Goal: Communication & Community: Answer question/provide support

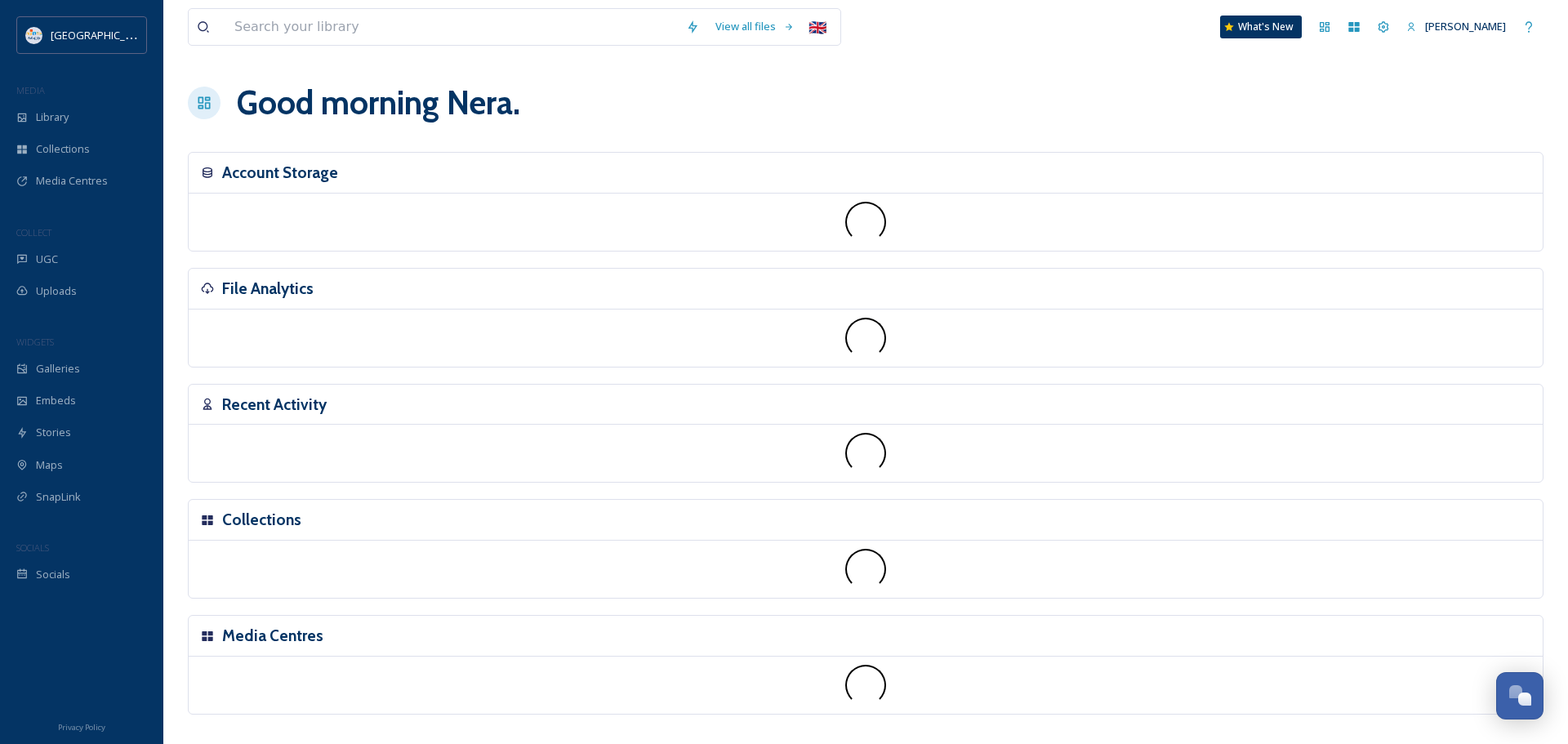
scroll to position [3380, 0]
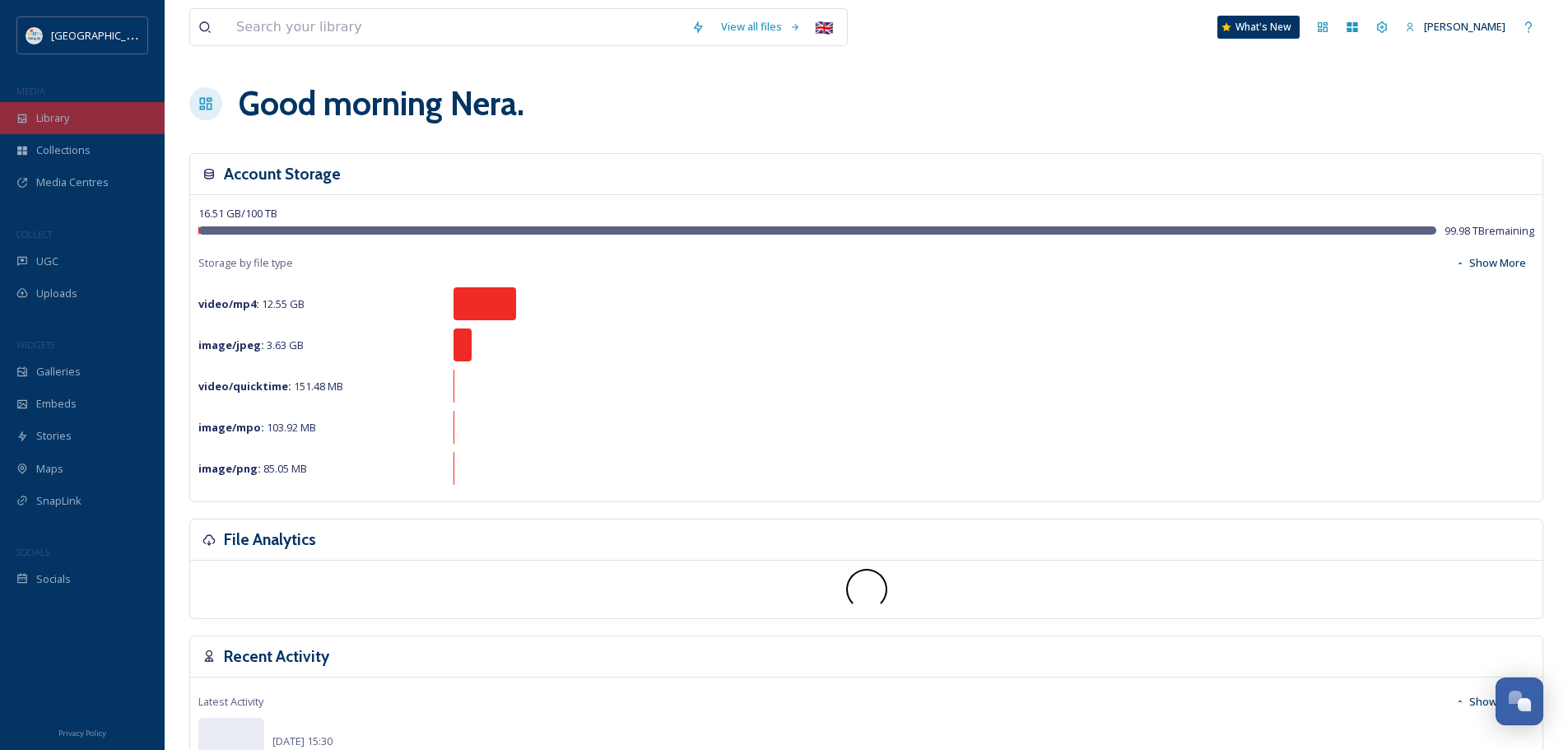
click at [53, 129] on div "Library" at bounding box center [82, 117] width 164 height 32
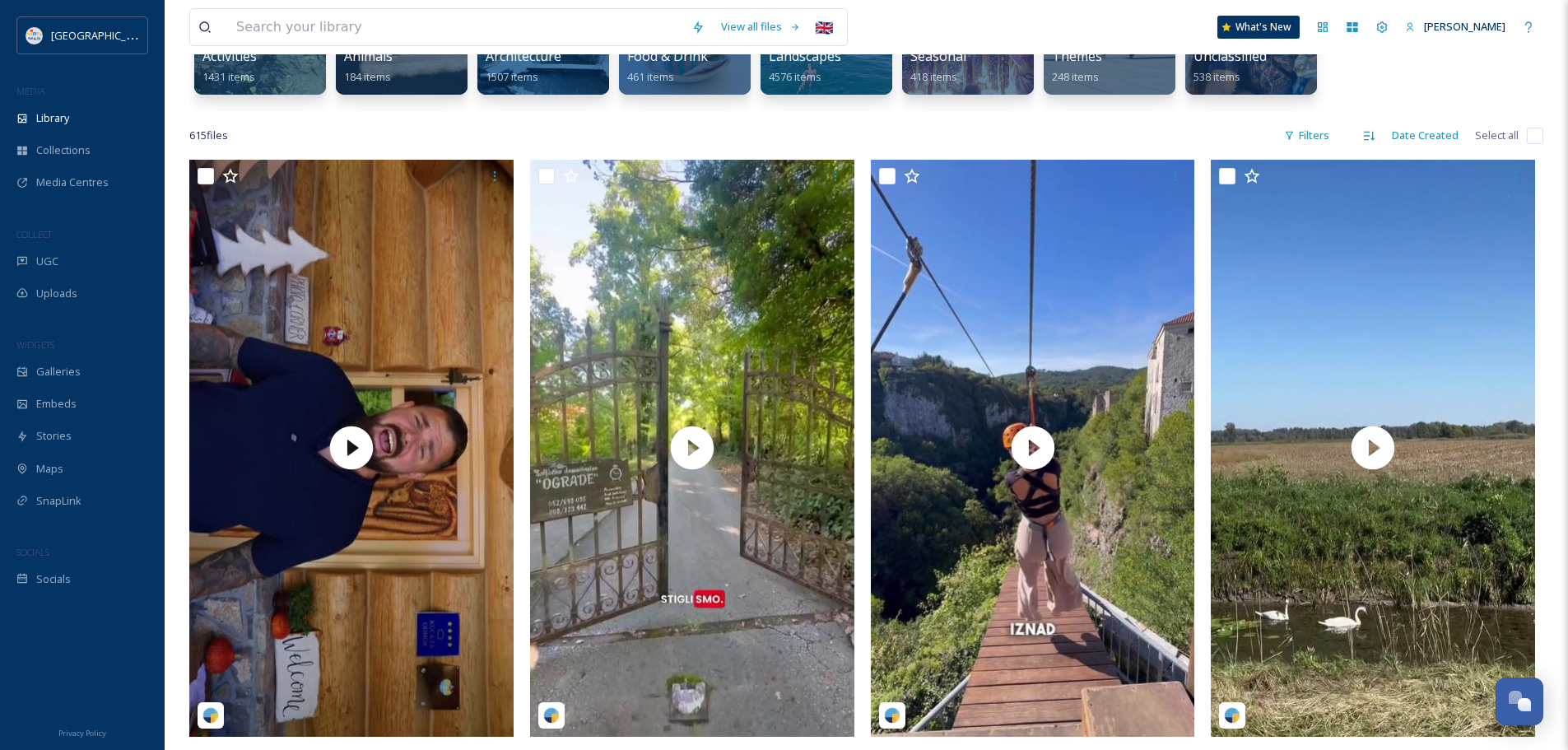
scroll to position [247, 0]
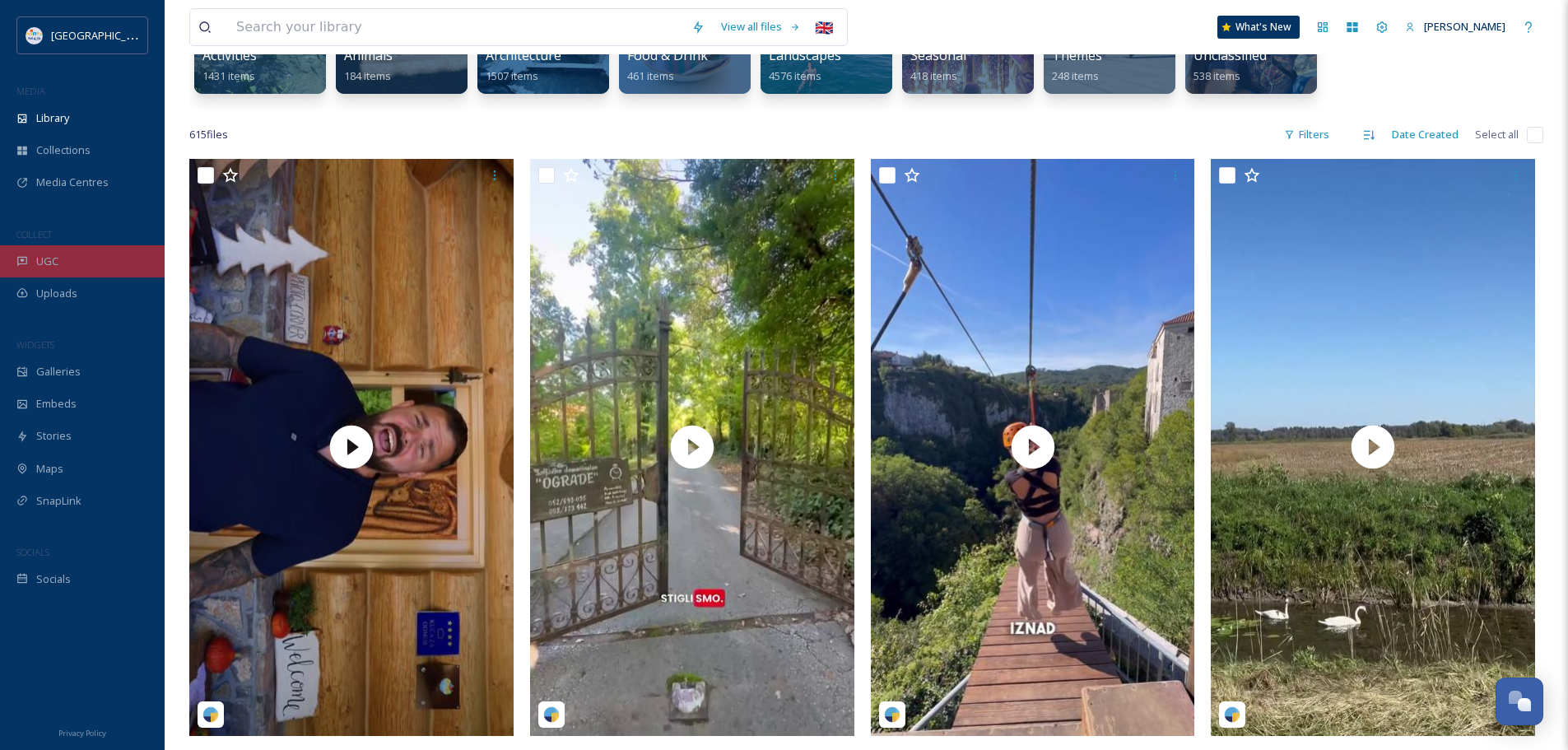
click at [44, 264] on span "UGC" at bounding box center [48, 261] width 23 height 16
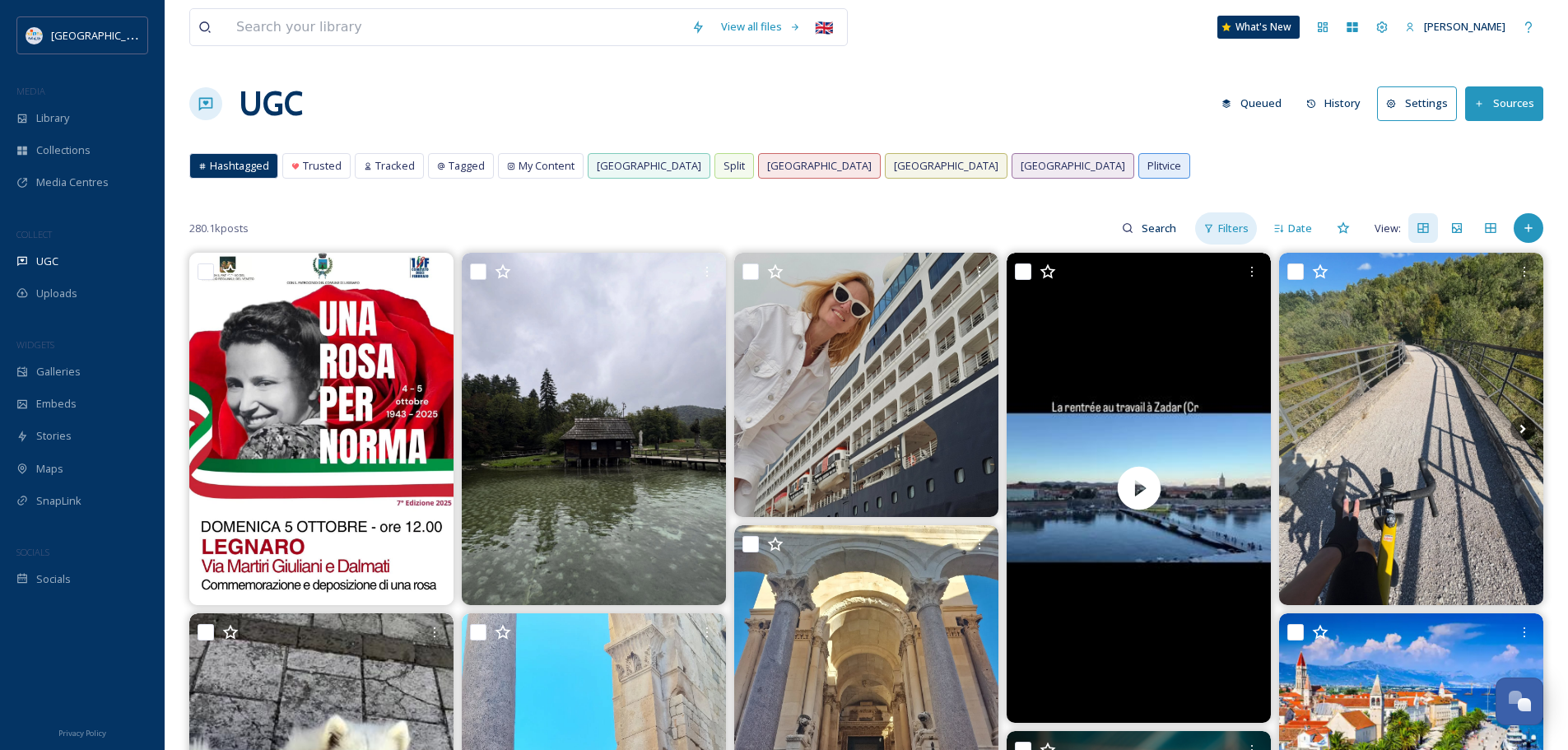
click at [1236, 233] on span "Filters" at bounding box center [1233, 229] width 30 height 16
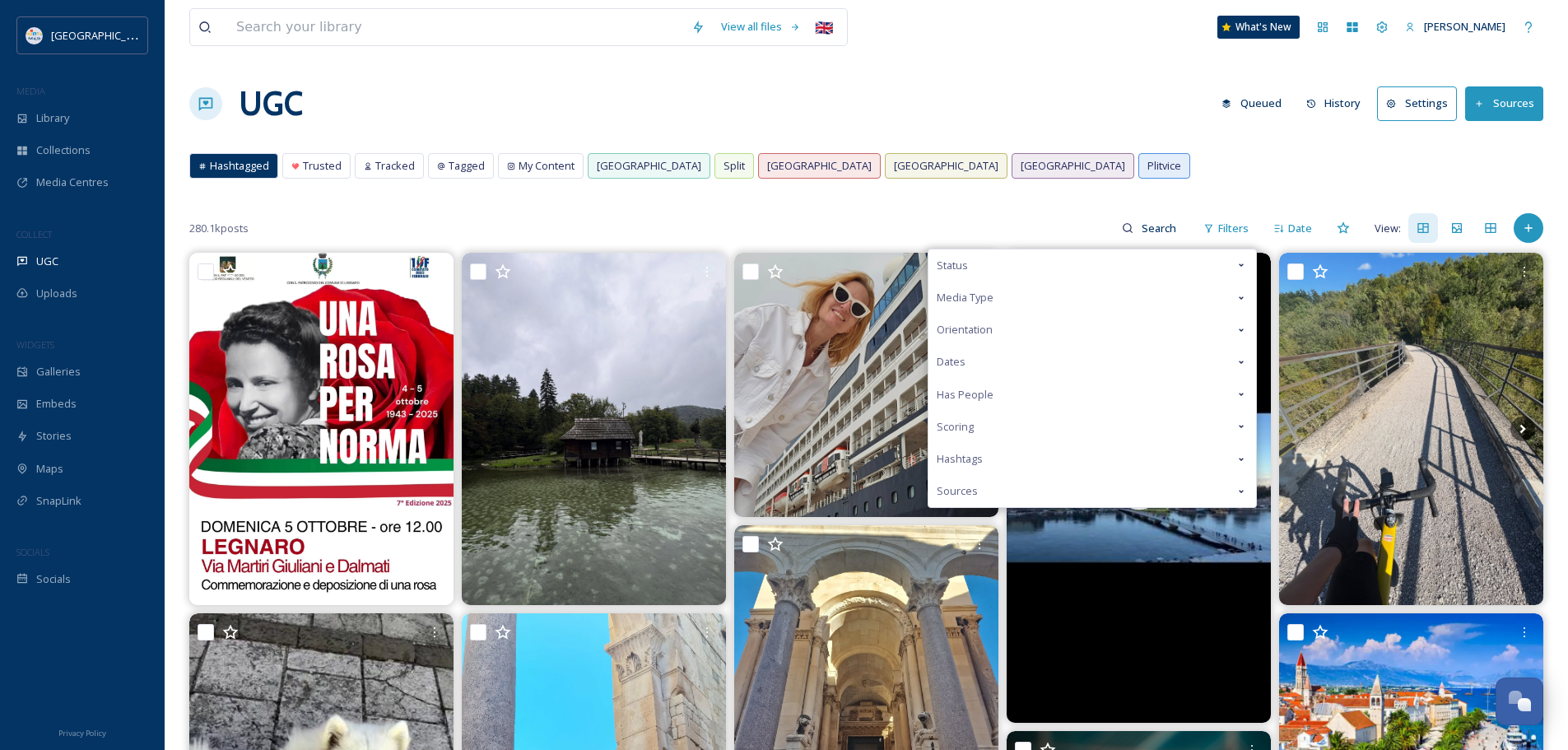
click at [1002, 270] on div "Status" at bounding box center [1092, 265] width 328 height 32
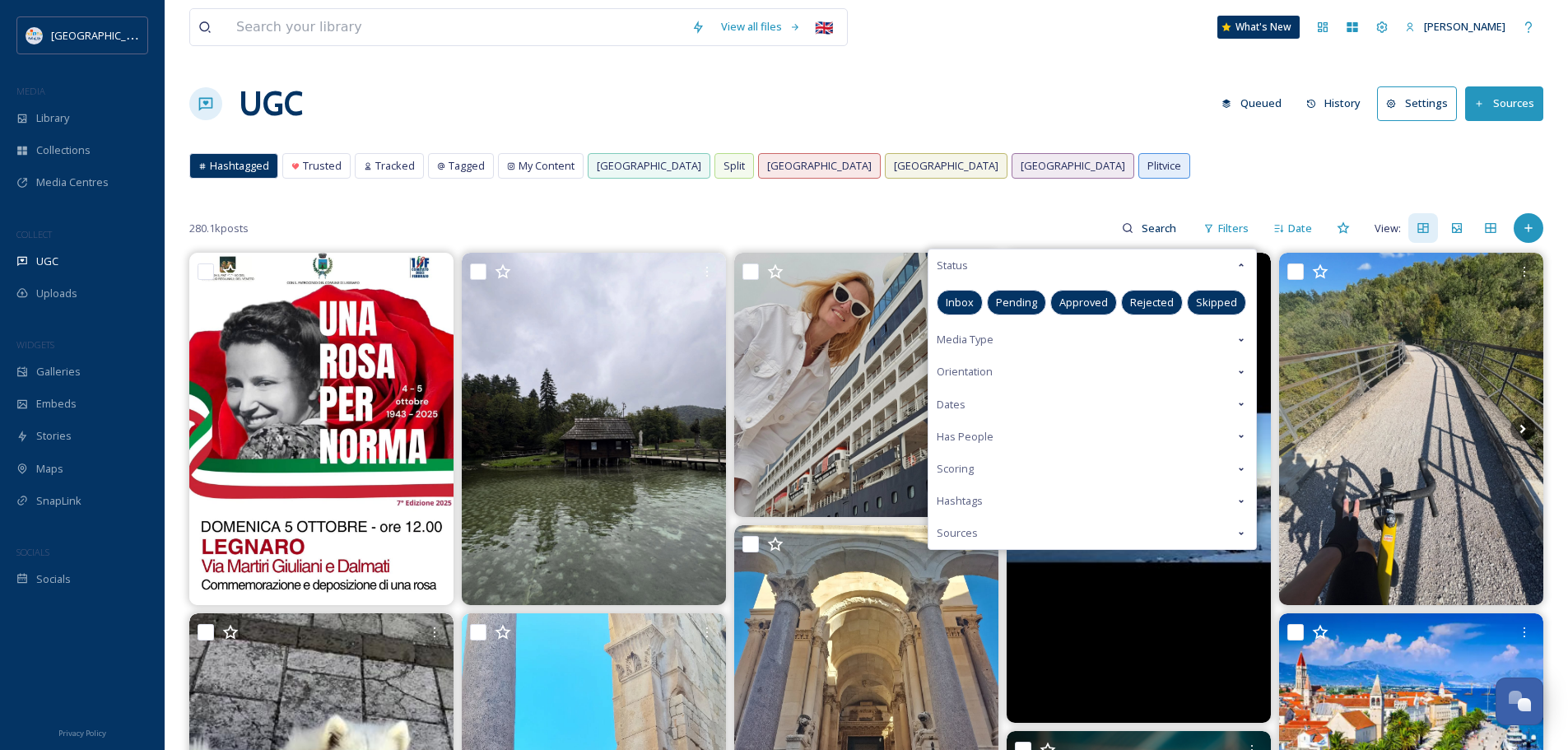
click at [1013, 298] on span "Pending" at bounding box center [1016, 303] width 41 height 16
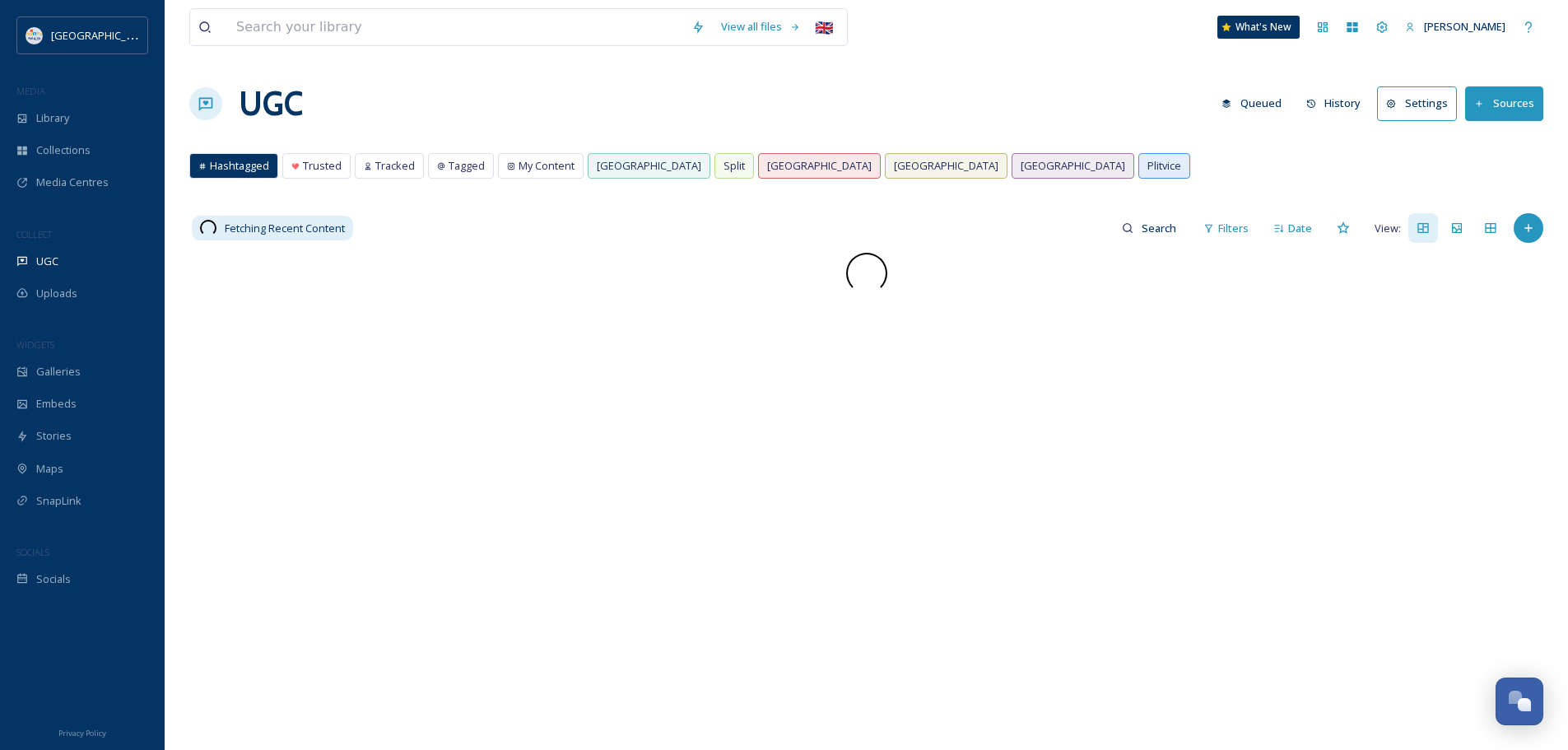
click at [1001, 141] on div "View all files 🇬🇧 What's New Nera Tomljenovic UGC Queued History Settings Sourc…" at bounding box center [866, 501] width 1404 height 1002
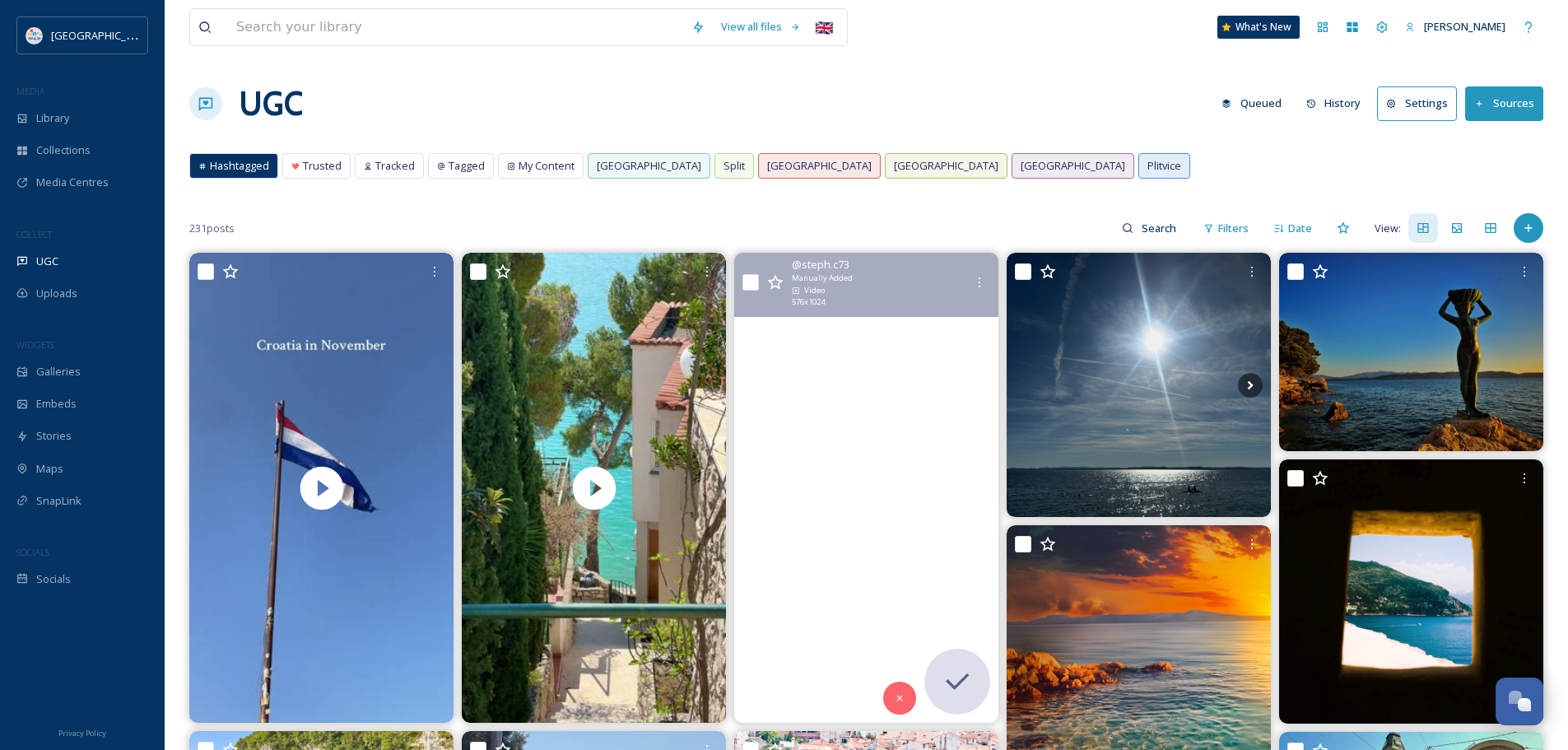
click at [854, 378] on video "Never been to a country like this! What a privilege #dubrovnik #croatia #ocean …" at bounding box center [867, 487] width 265 height 470
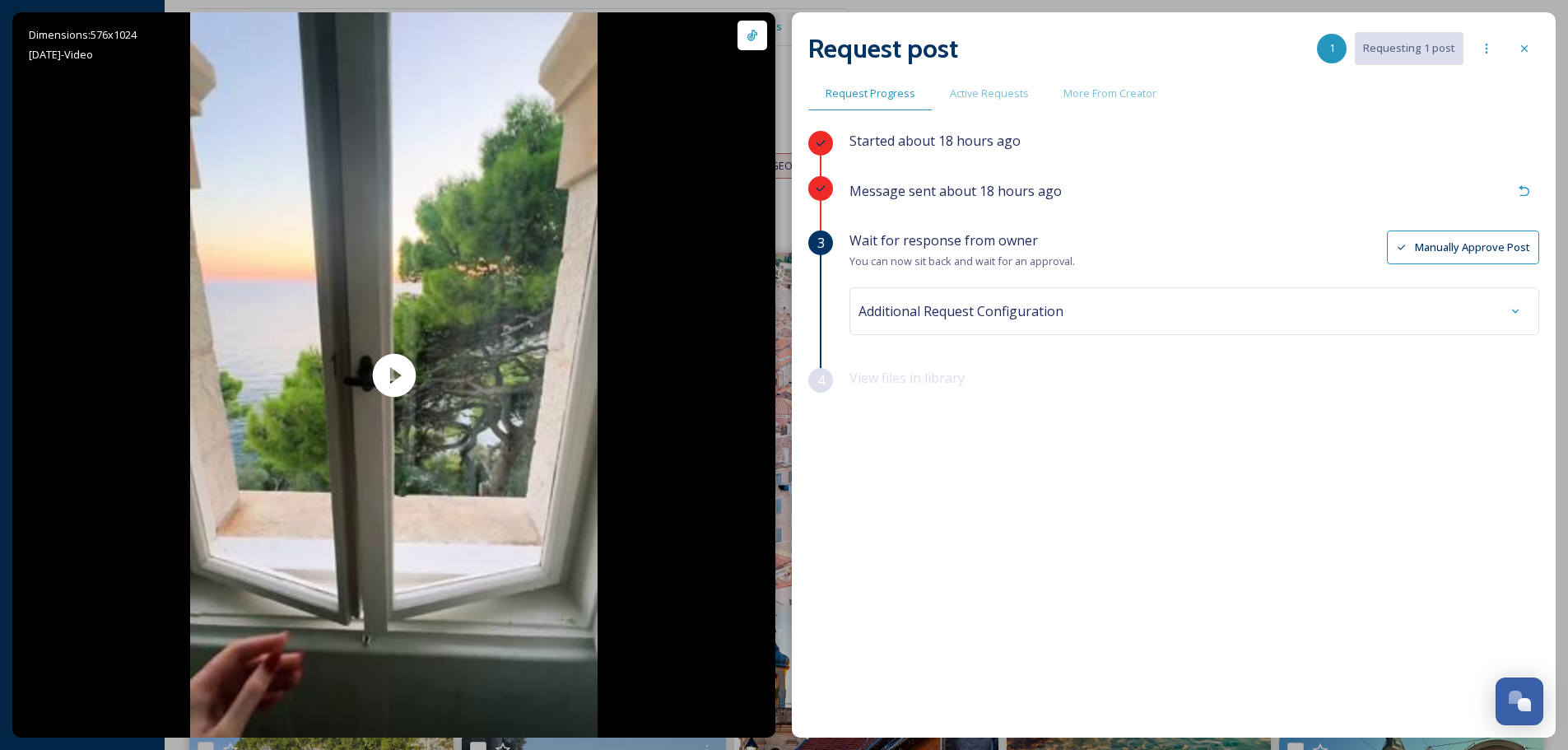
click at [1466, 246] on button "Manually Approve Post" at bounding box center [1463, 247] width 152 height 34
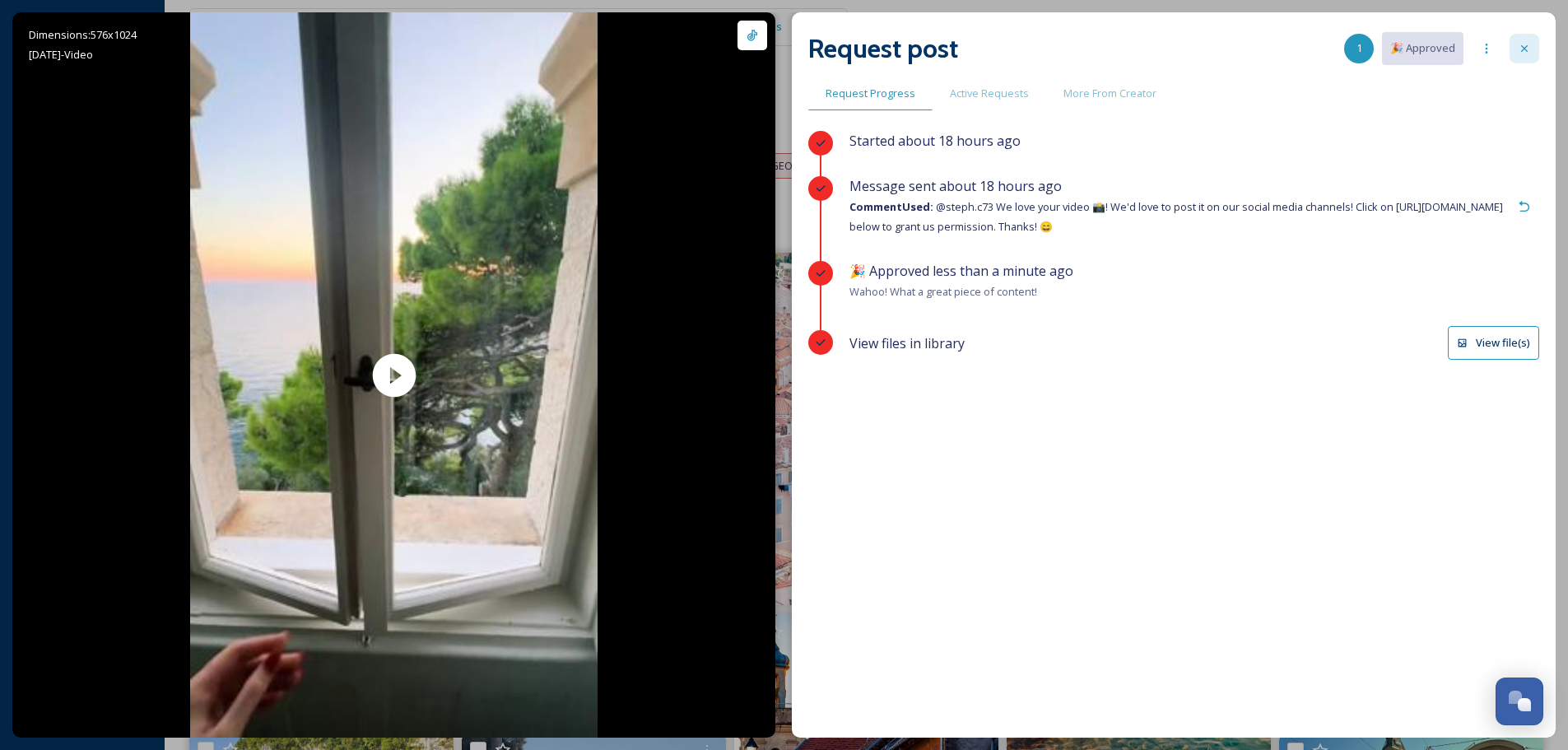
click at [1524, 48] on icon at bounding box center [1524, 49] width 7 height 7
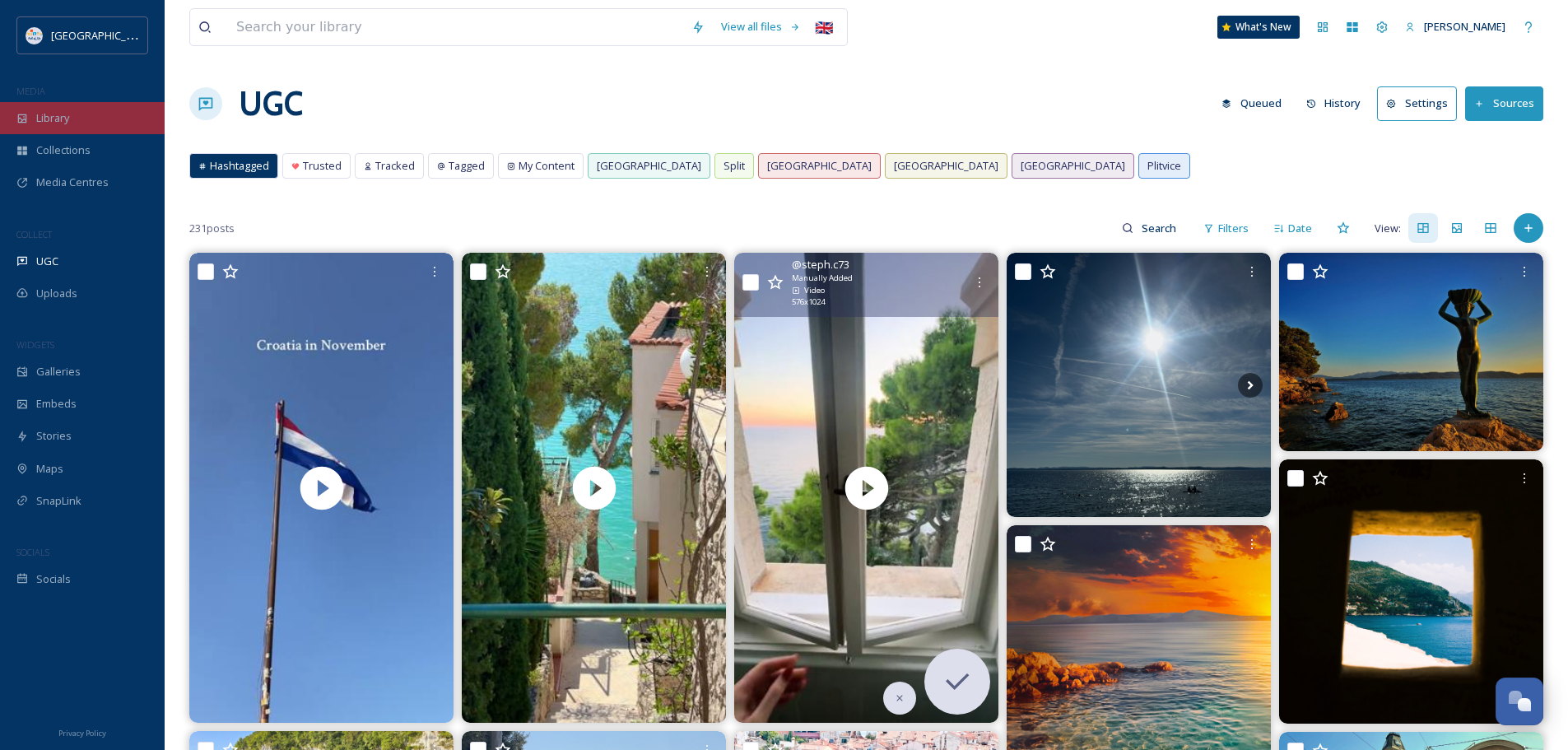
click at [73, 126] on div "Library" at bounding box center [82, 117] width 164 height 32
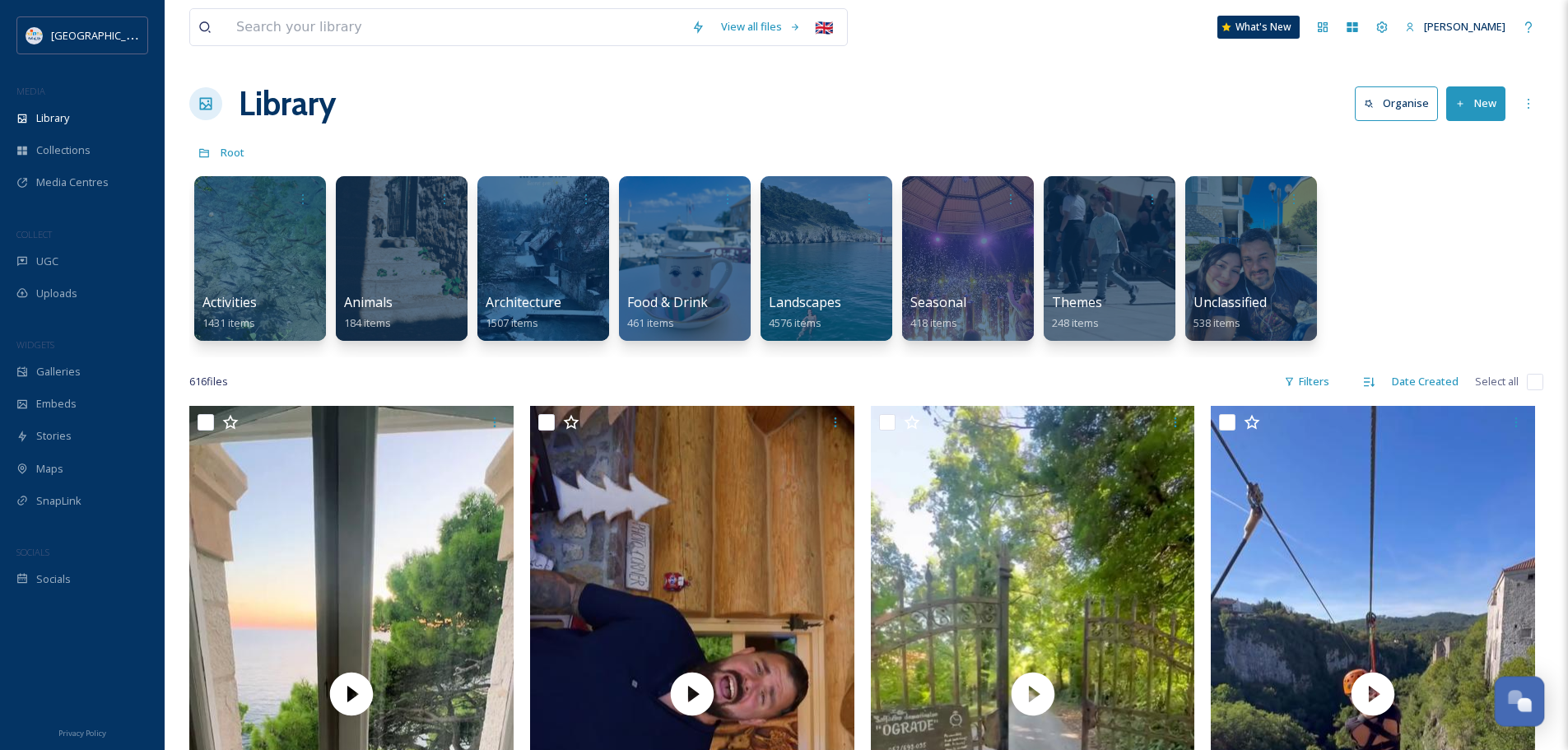
click at [1518, 710] on div "Open Chat" at bounding box center [1520, 700] width 49 height 28
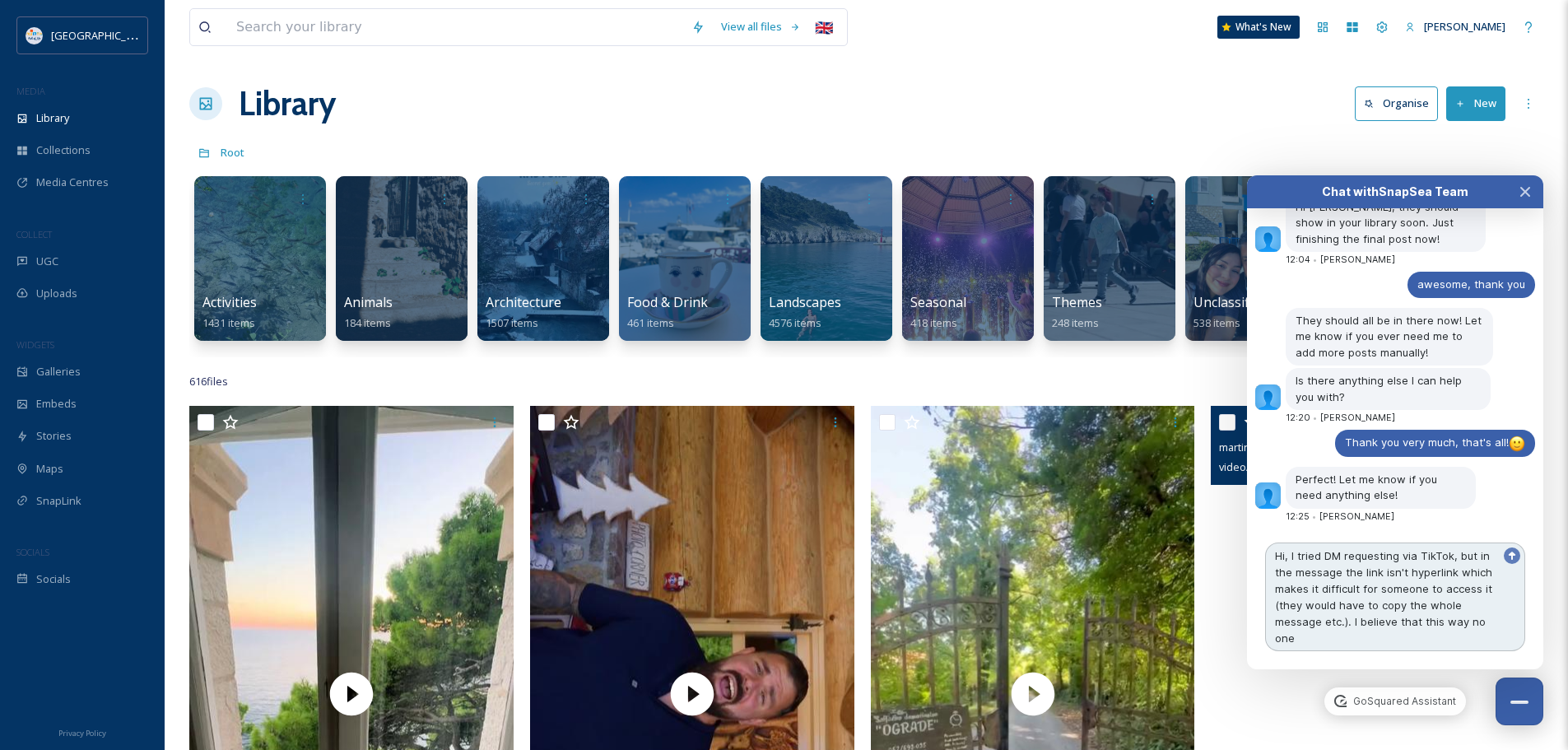
scroll to position [3654, 0]
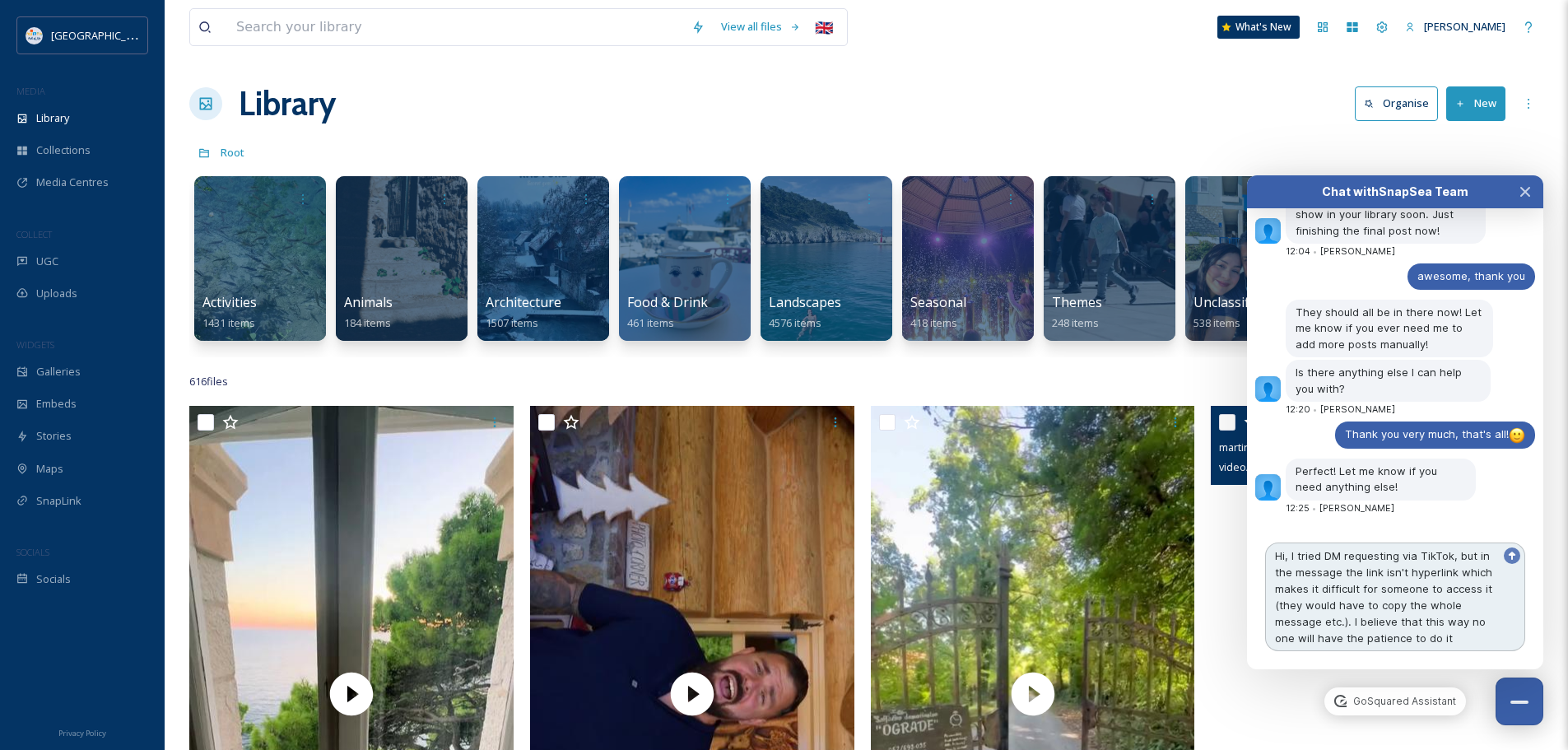
type textarea "Hi, I tried DM requesting via TikTok, but in the message the link isn't hyperli…"
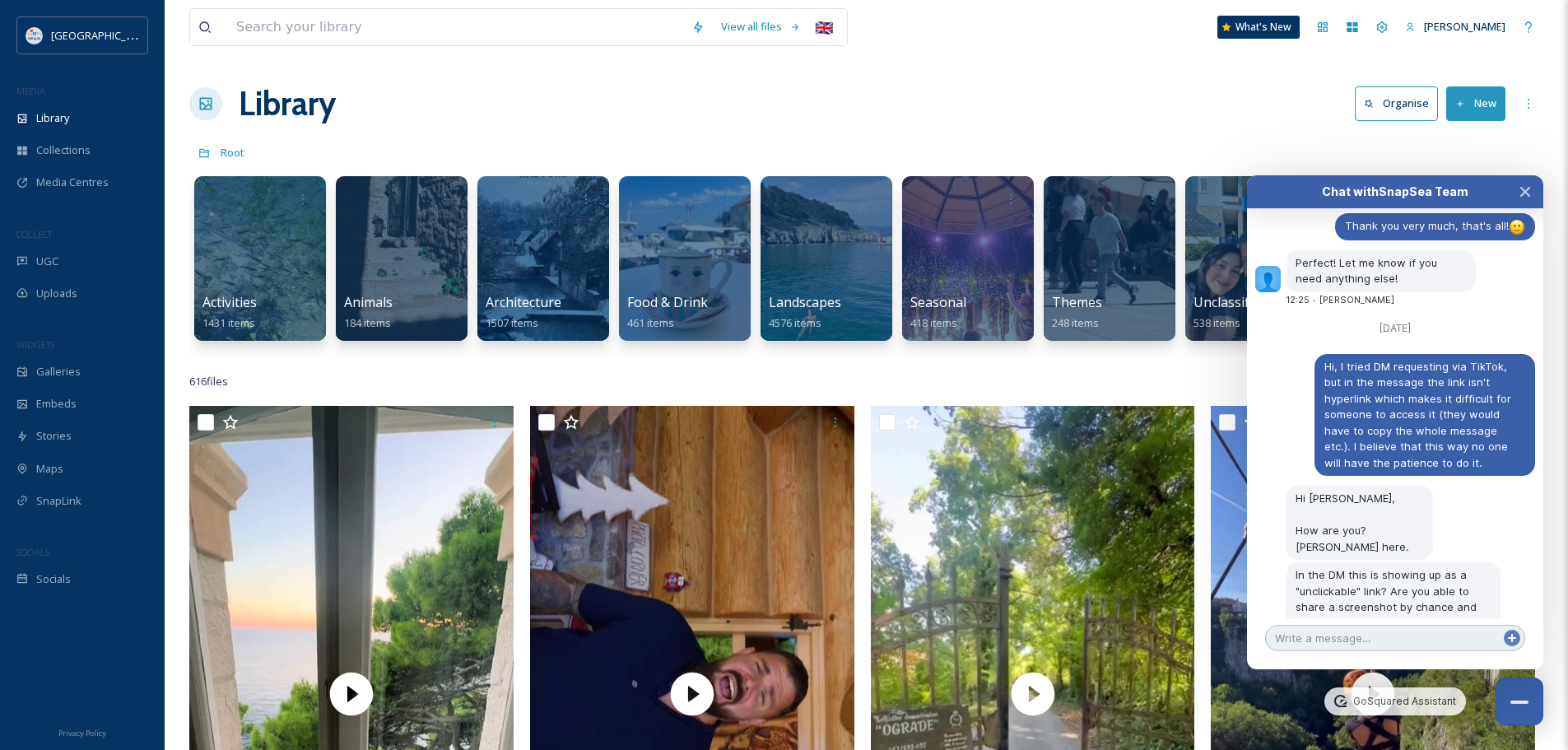
scroll to position [3964, 0]
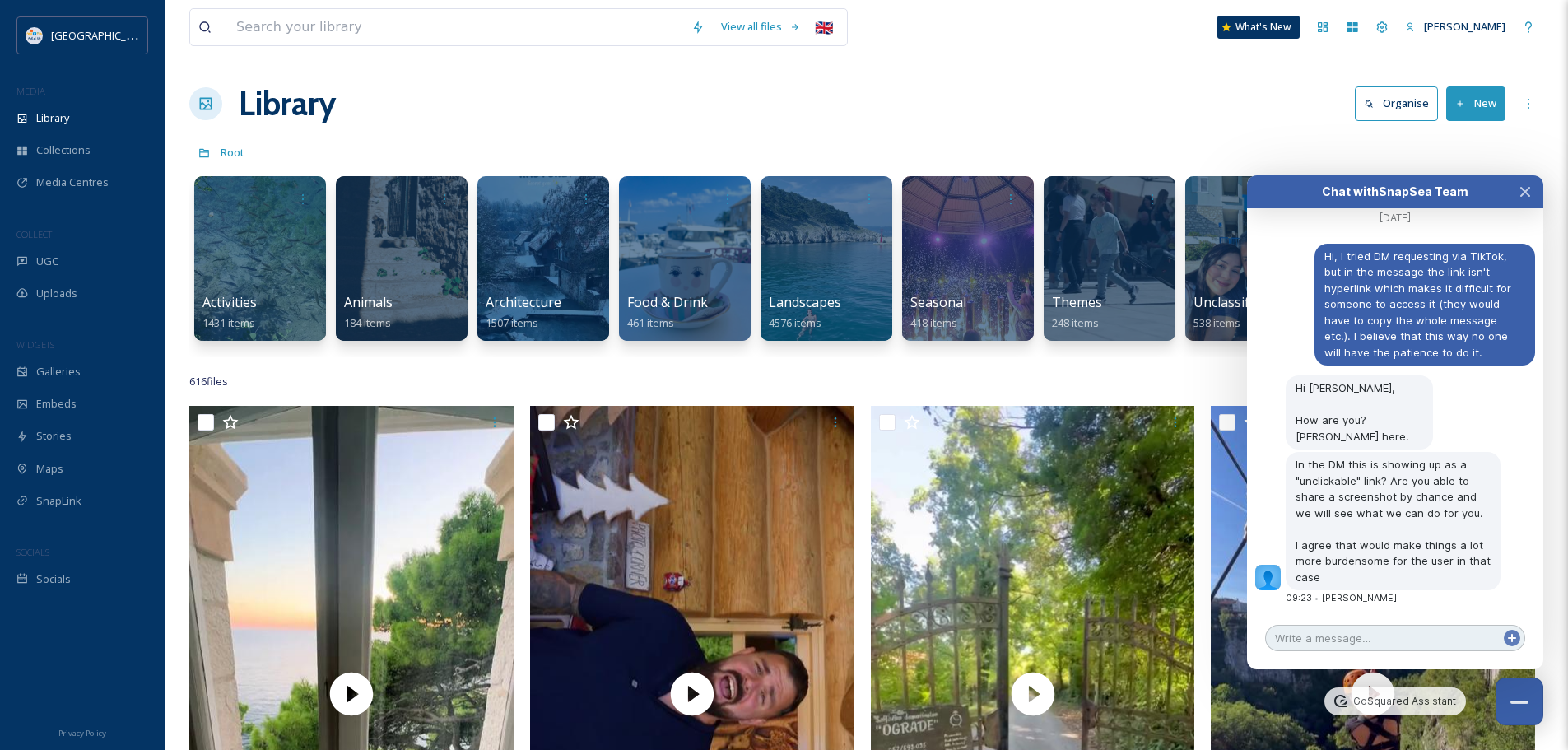
click at [1417, 633] on textarea at bounding box center [1395, 638] width 260 height 26
type textarea "Hi [PERSON_NAME], sure, give me a sec"
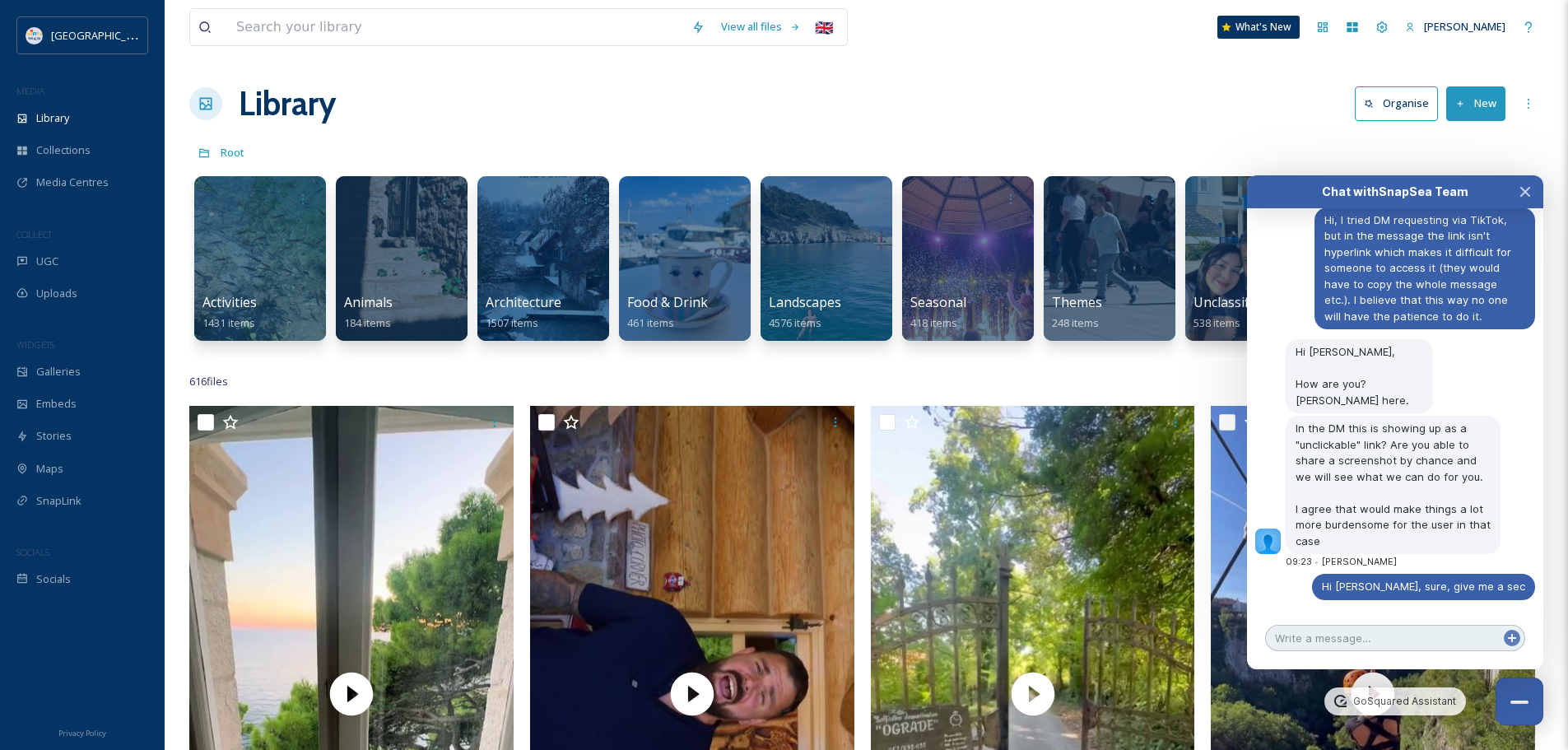
click at [1353, 634] on textarea at bounding box center [1395, 638] width 260 height 26
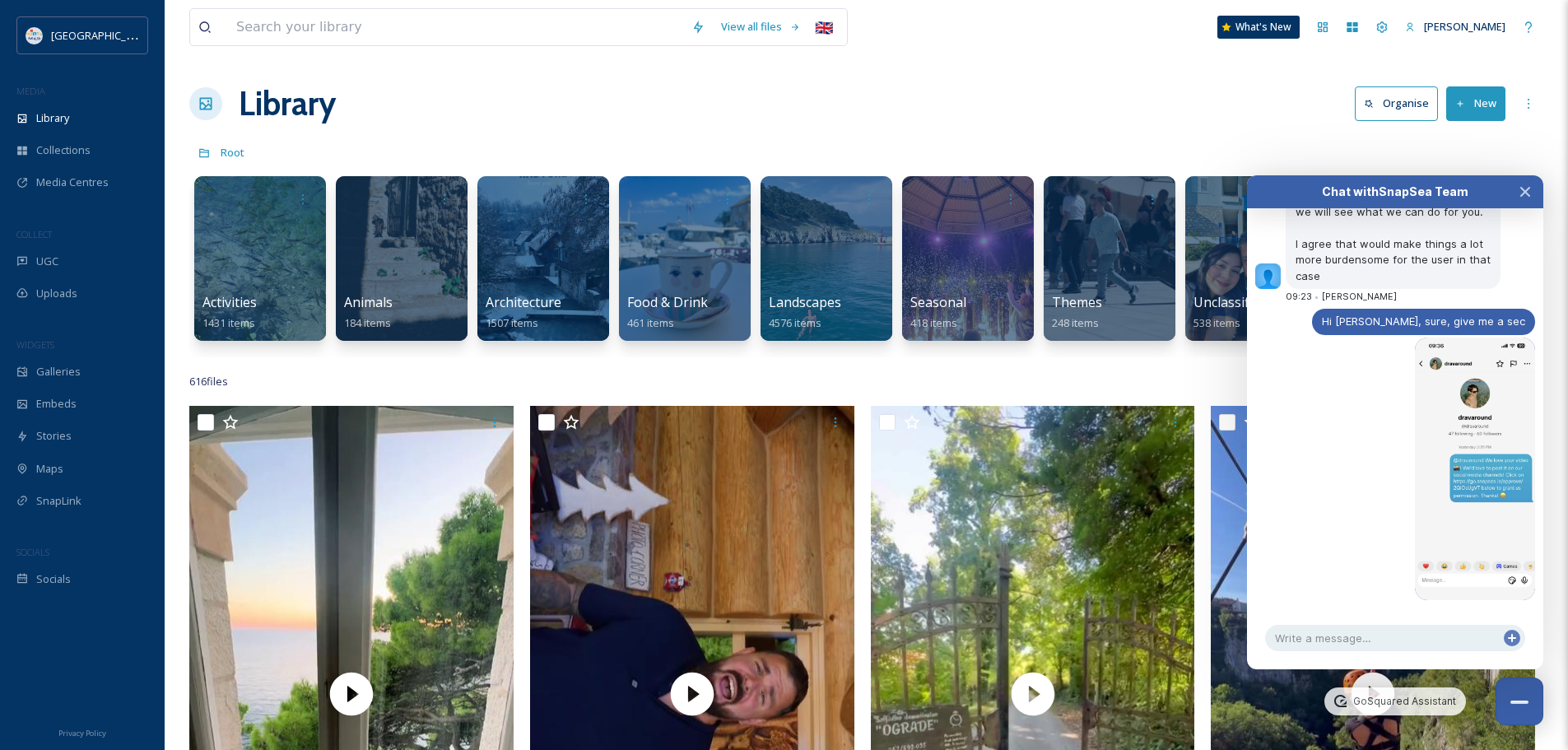
click at [1308, 510] on div at bounding box center [1397, 469] width 276 height 263
click at [1470, 487] on img at bounding box center [1475, 468] width 122 height 264
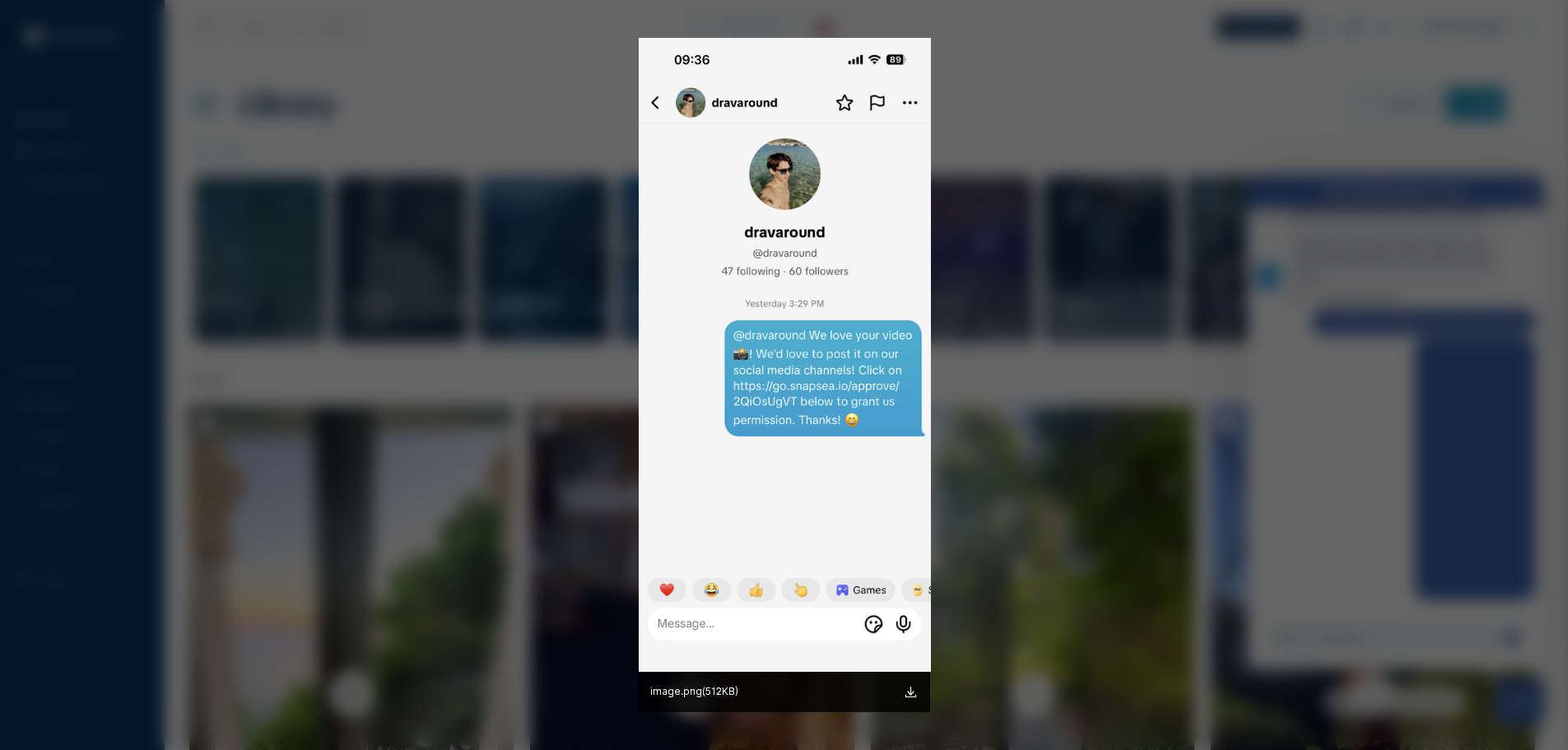
click at [1390, 432] on div at bounding box center [784, 375] width 1568 height 750
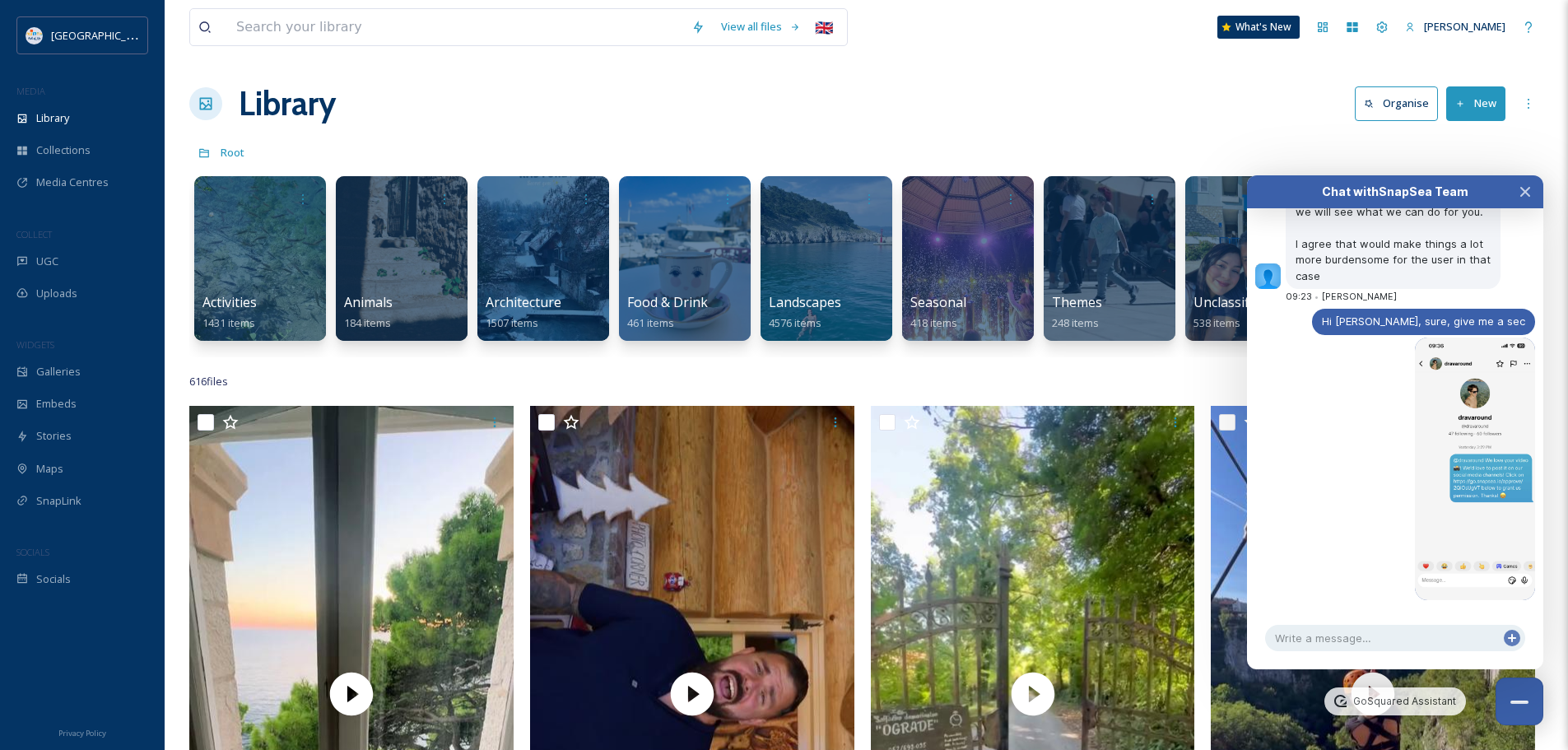
click at [1323, 434] on div at bounding box center [1397, 469] width 276 height 263
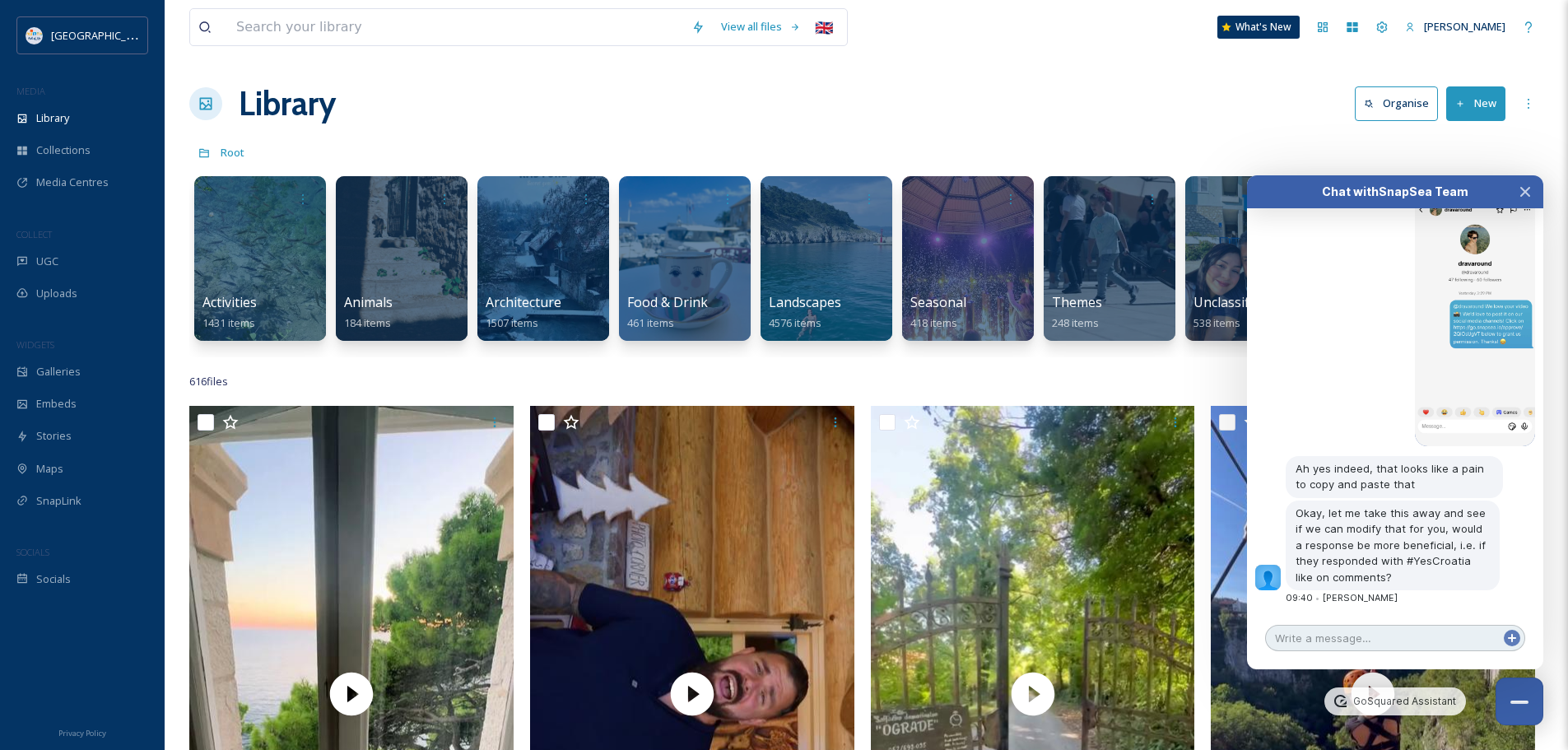
click at [1370, 646] on textarea at bounding box center [1395, 638] width 260 height 26
type textarea "a"
type textarea "If that's possible, apsolutely :)"
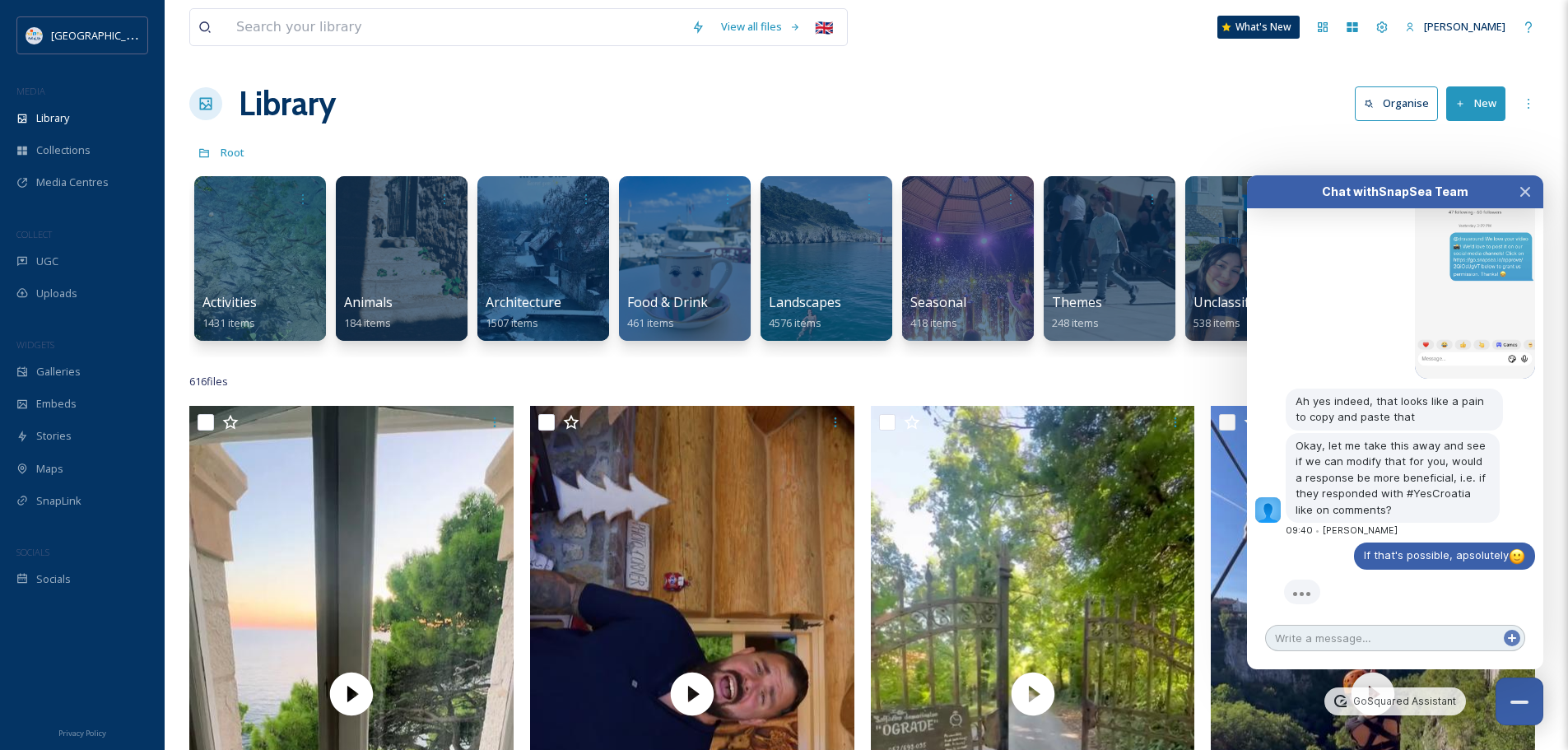
scroll to position [4566, 0]
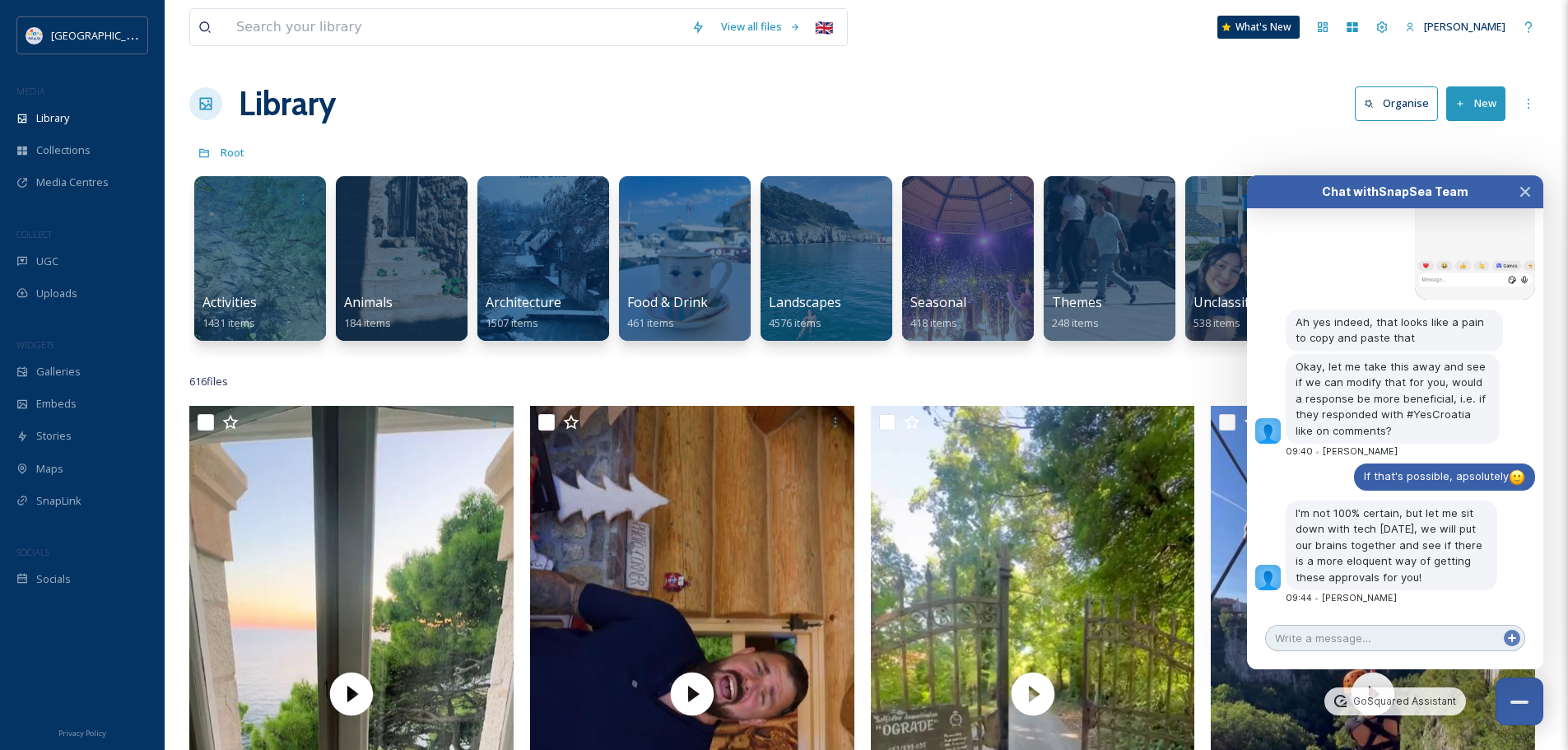
click at [1379, 634] on textarea at bounding box center [1395, 638] width 260 height 26
type textarea "Thank you!"
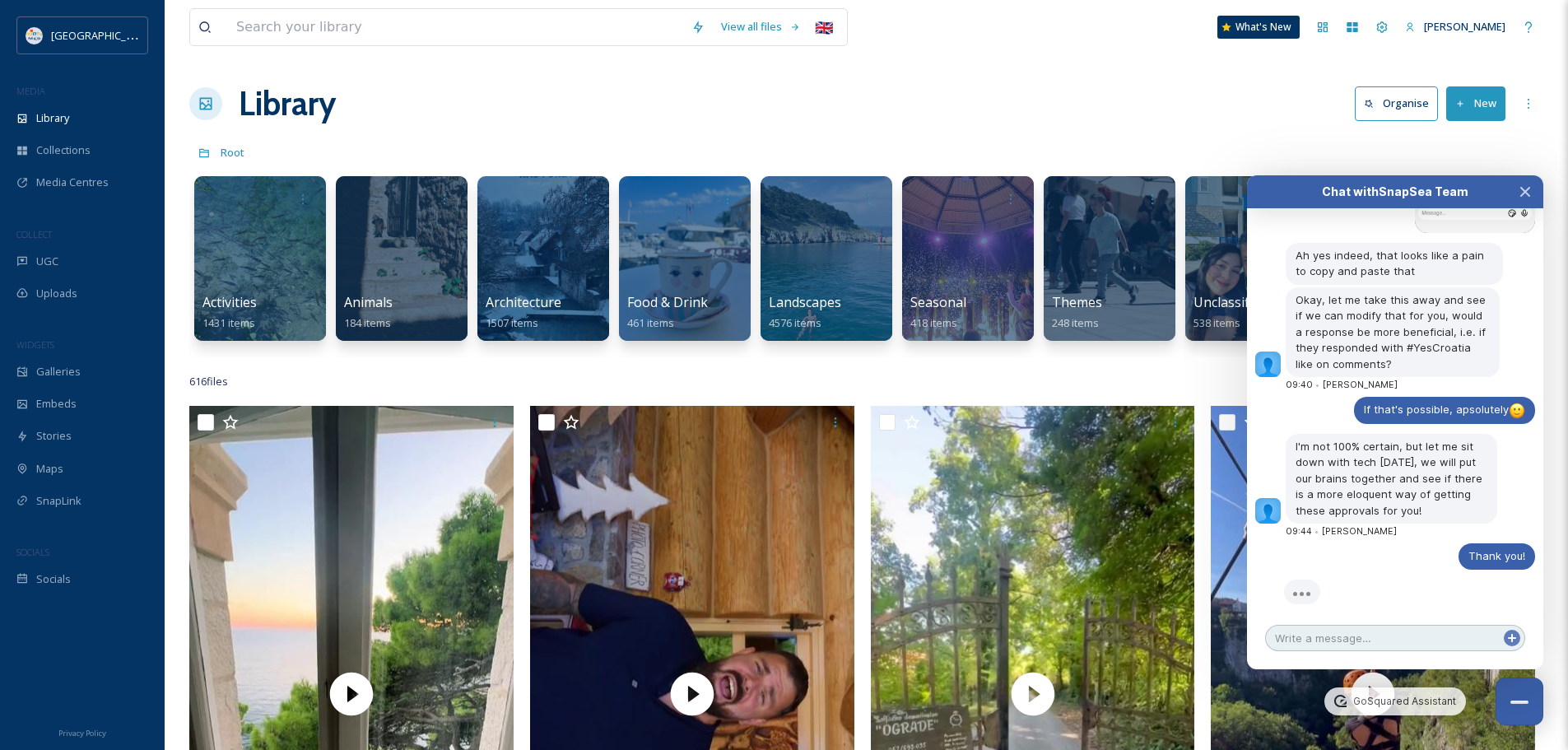
scroll to position [4664, 0]
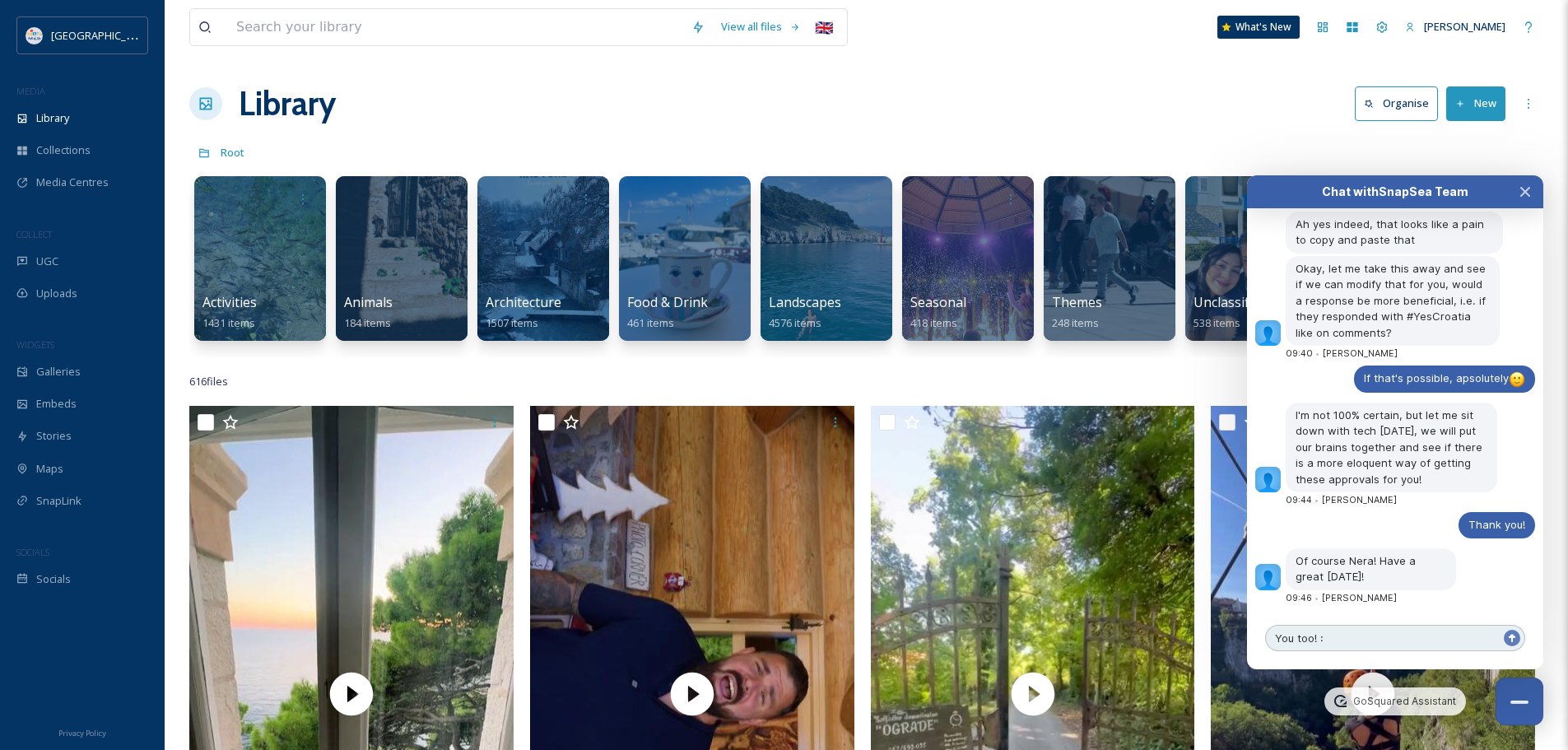
type textarea "You too! :)"
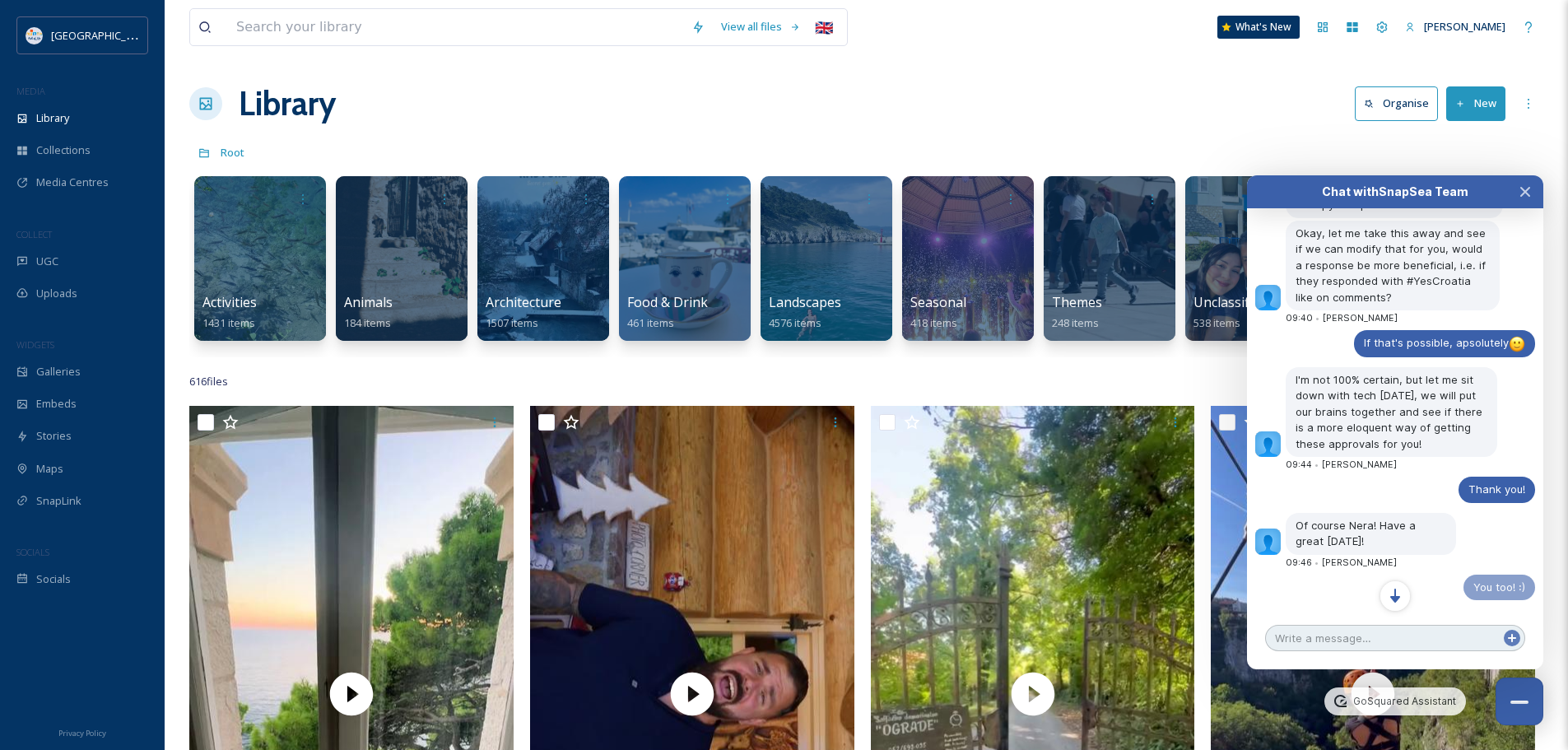
scroll to position [4700, 0]
